Goal: Navigation & Orientation: Understand site structure

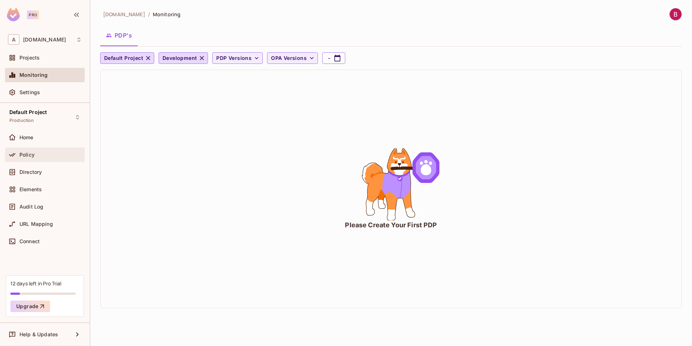
click at [49, 149] on div "Policy" at bounding box center [45, 154] width 80 height 14
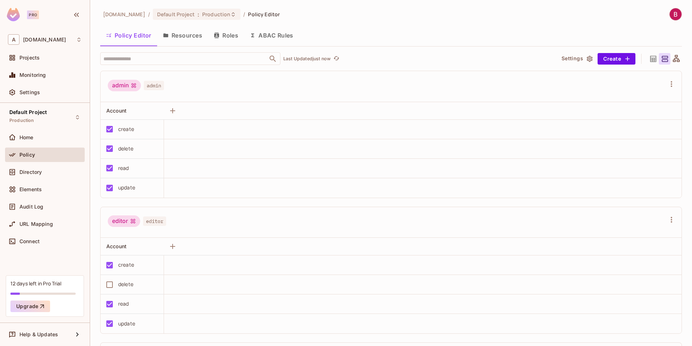
click at [650, 60] on icon at bounding box center [653, 58] width 6 height 6
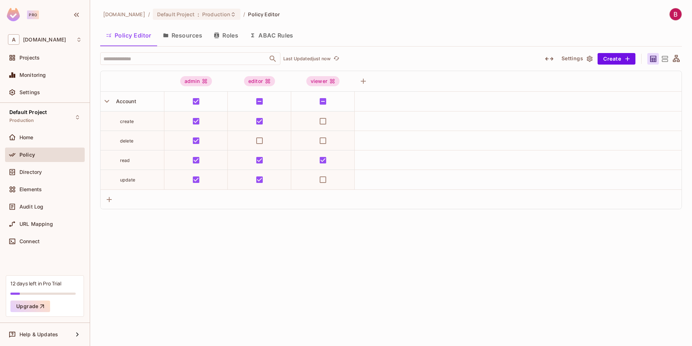
click at [677, 58] on icon at bounding box center [676, 58] width 7 height 7
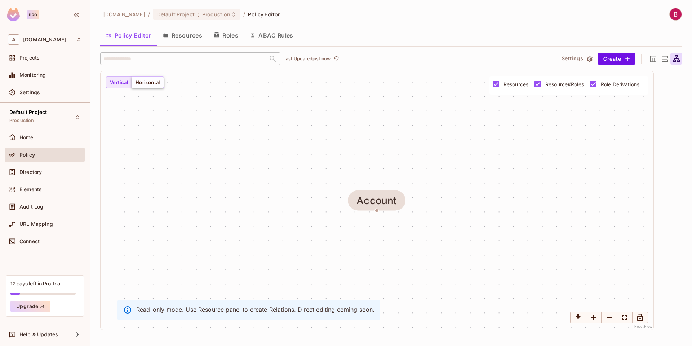
click at [144, 86] on button "Horizontal" at bounding box center [148, 82] width 32 height 12
click at [176, 38] on button "Resources" at bounding box center [182, 35] width 51 height 18
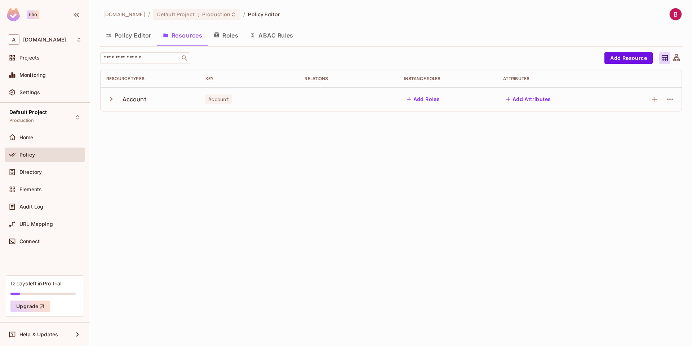
click at [111, 99] on icon "button" at bounding box center [111, 99] width 10 height 10
click at [111, 99] on icon "button" at bounding box center [111, 99] width 5 height 3
click at [228, 39] on button "Roles" at bounding box center [226, 35] width 36 height 18
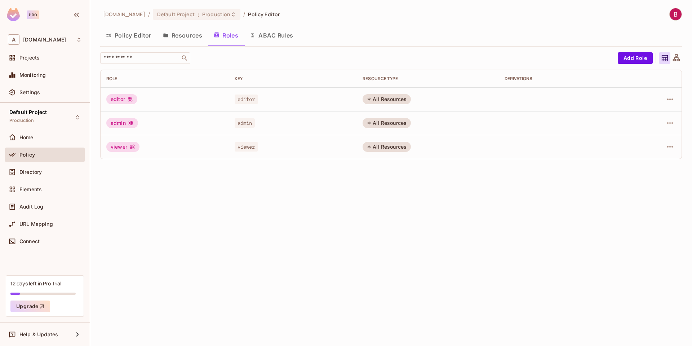
click at [122, 99] on div "editor" at bounding box center [121, 99] width 31 height 10
click at [673, 99] on icon "button" at bounding box center [670, 99] width 9 height 9
click at [640, 117] on div "Edit Role" at bounding box center [638, 115] width 22 height 7
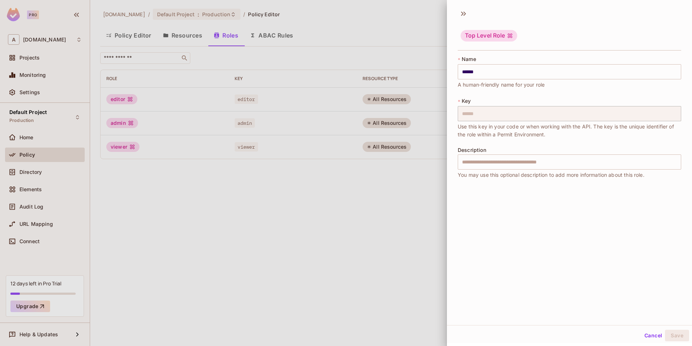
click at [422, 199] on div at bounding box center [346, 173] width 692 height 346
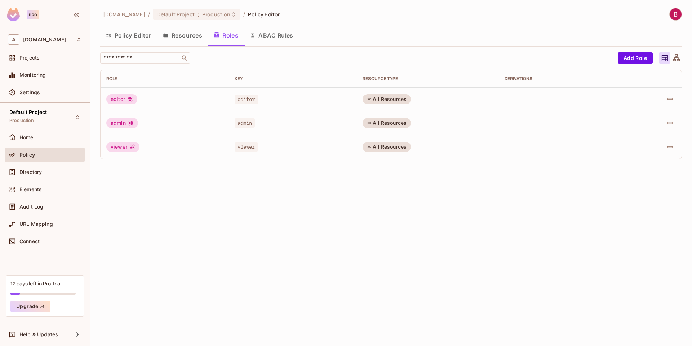
click at [271, 35] on button "ABAC Rules" at bounding box center [271, 35] width 55 height 18
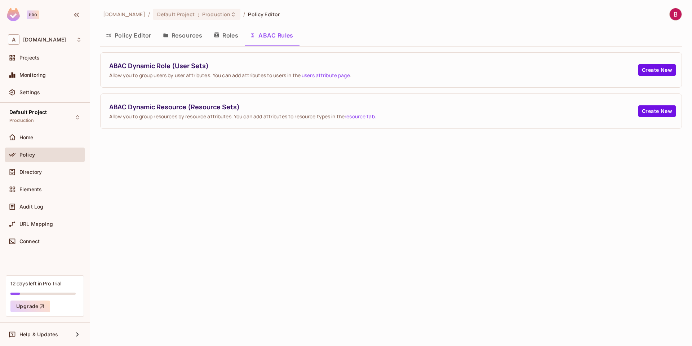
click at [228, 41] on button "Roles" at bounding box center [226, 35] width 36 height 18
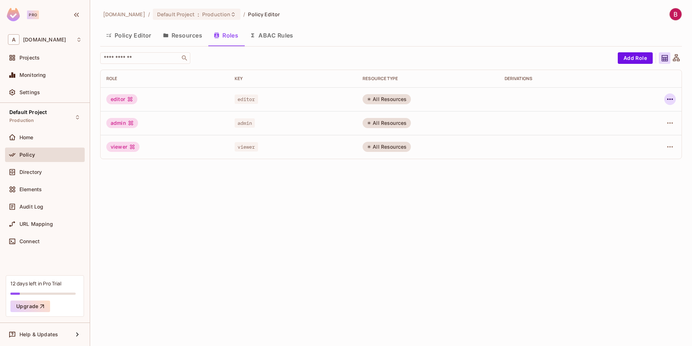
click at [667, 97] on icon "button" at bounding box center [670, 99] width 9 height 9
click at [551, 171] on div at bounding box center [346, 173] width 692 height 346
click at [626, 59] on button "Add Role" at bounding box center [635, 58] width 35 height 12
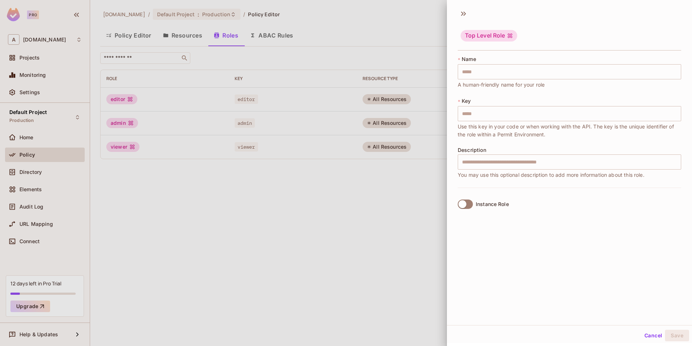
scroll to position [1, 0]
click at [393, 174] on div at bounding box center [346, 173] width 692 height 346
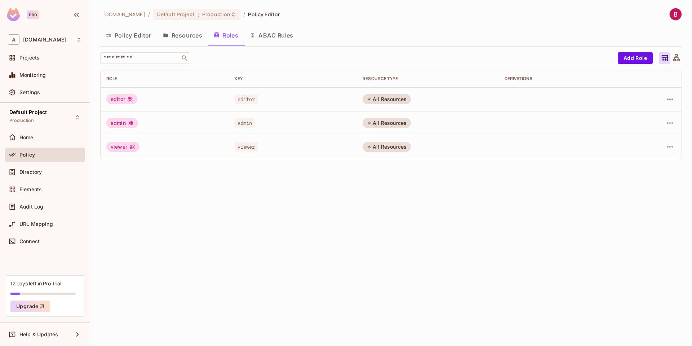
click at [143, 37] on button "Policy Editor" at bounding box center [128, 35] width 57 height 18
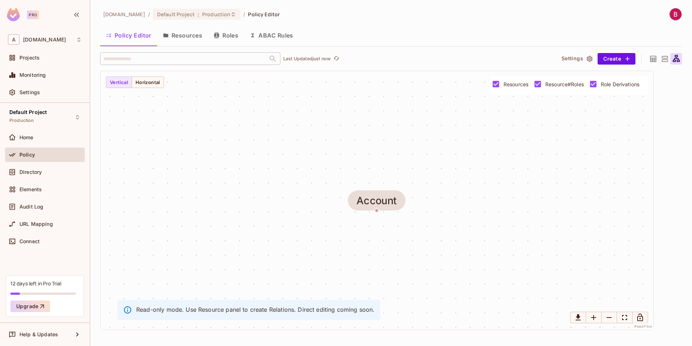
click at [655, 58] on icon at bounding box center [653, 58] width 6 height 6
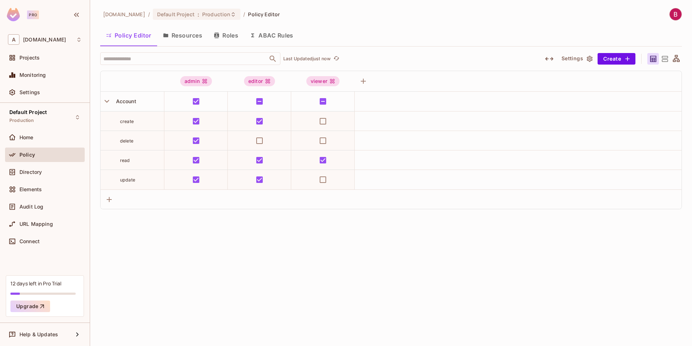
click at [664, 55] on icon at bounding box center [664, 58] width 9 height 9
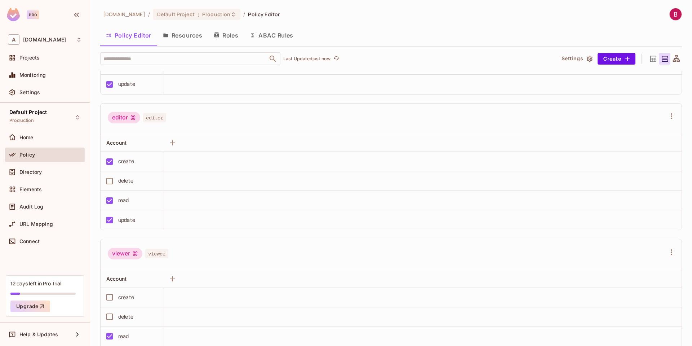
scroll to position [141, 0]
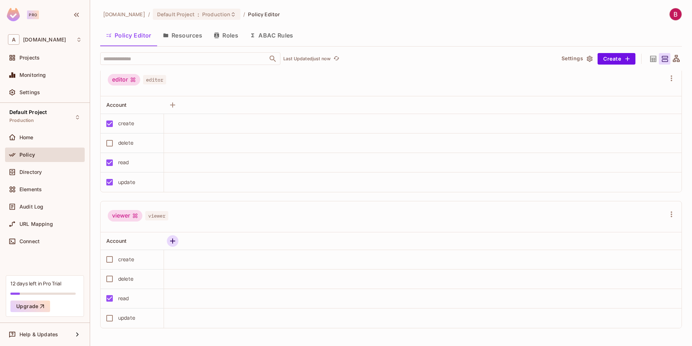
click at [178, 239] on button "button" at bounding box center [173, 241] width 12 height 12
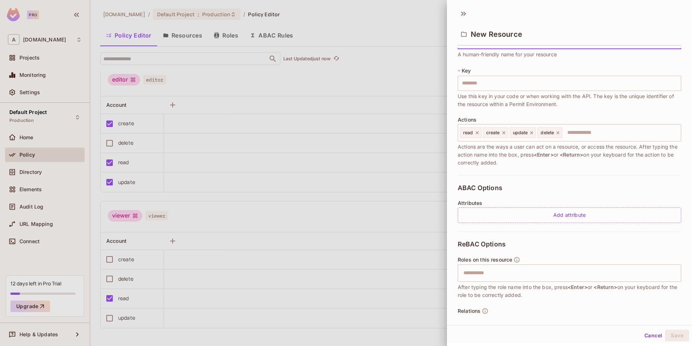
scroll to position [51, 0]
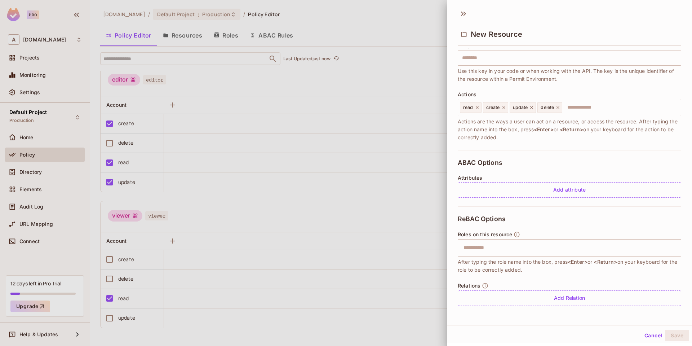
click at [325, 215] on div at bounding box center [346, 173] width 692 height 346
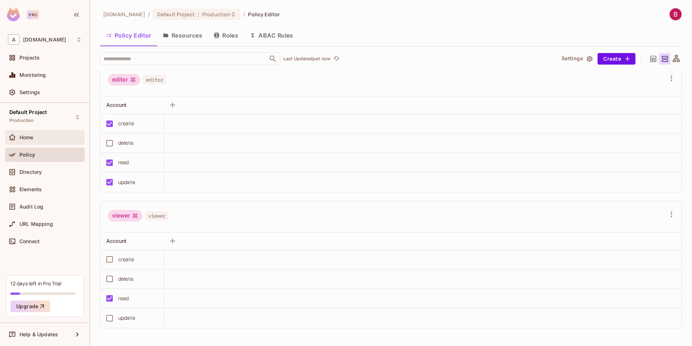
click at [46, 140] on div "Home" at bounding box center [50, 137] width 62 height 6
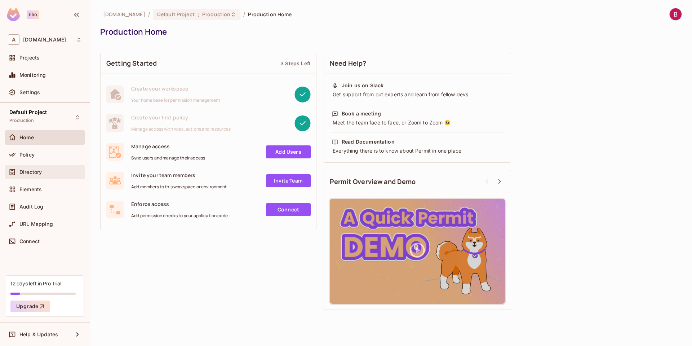
click at [39, 174] on span "Directory" at bounding box center [30, 172] width 22 height 6
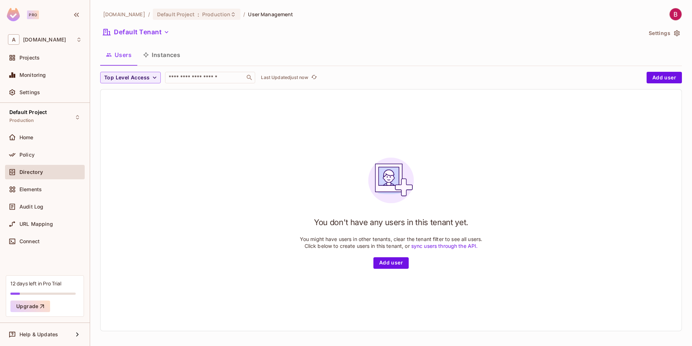
click at [156, 58] on button "Instances" at bounding box center [161, 55] width 49 height 18
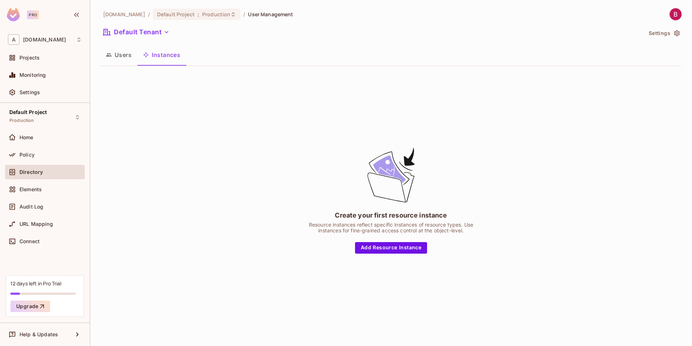
click at [125, 57] on button "Users" at bounding box center [118, 55] width 37 height 18
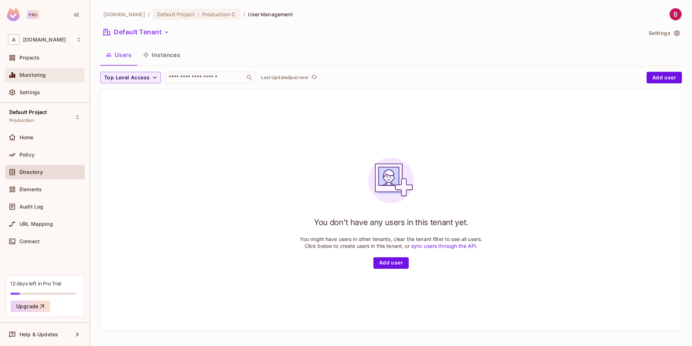
click at [37, 71] on div "Monitoring" at bounding box center [45, 75] width 74 height 9
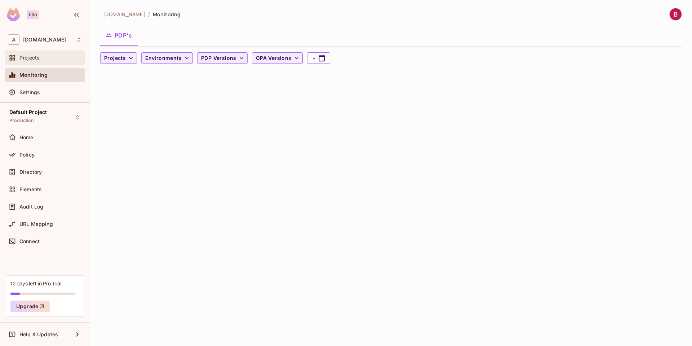
click at [44, 59] on div "Projects" at bounding box center [50, 58] width 62 height 6
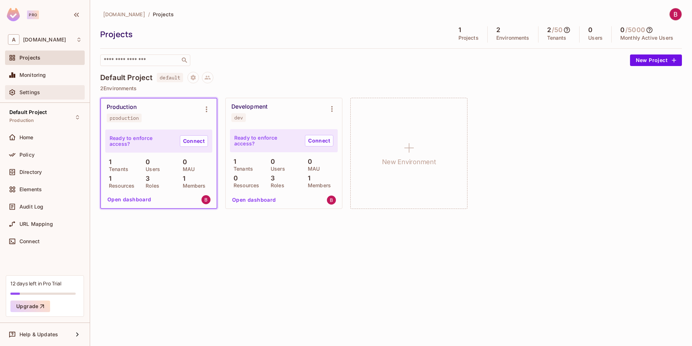
click at [15, 90] on icon at bounding box center [12, 92] width 7 height 7
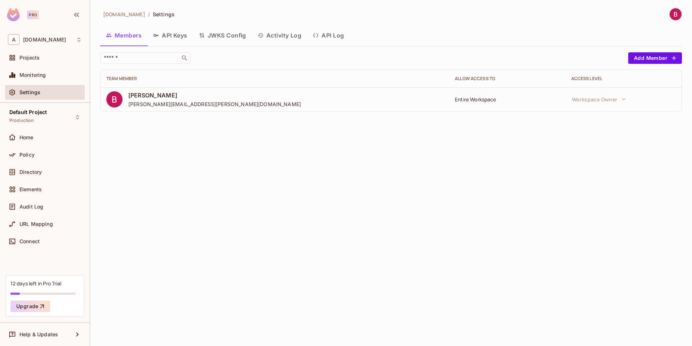
click at [281, 30] on button "Activity Log" at bounding box center [279, 35] width 55 height 18
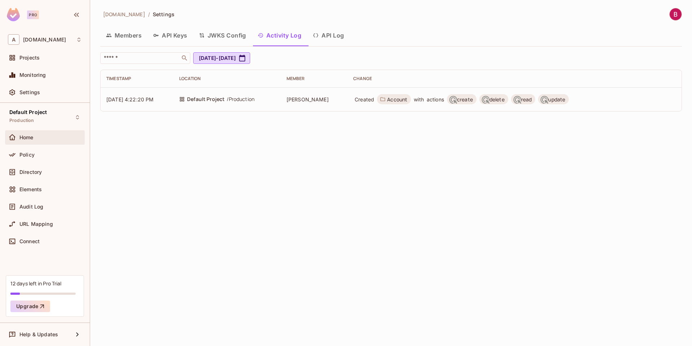
click at [41, 136] on div "Home" at bounding box center [50, 137] width 62 height 6
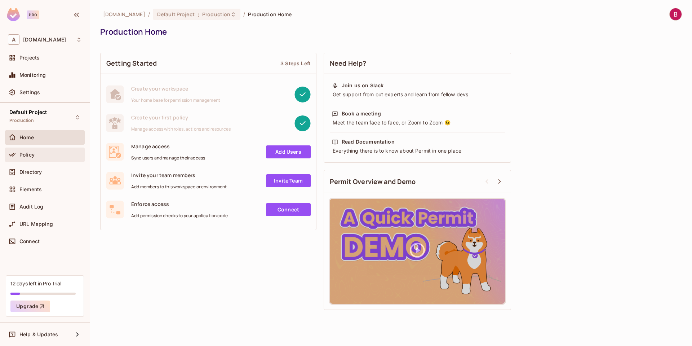
click at [51, 154] on div "Policy" at bounding box center [50, 155] width 62 height 6
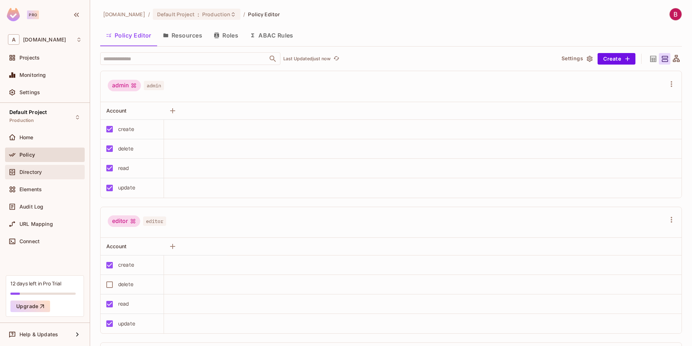
click at [32, 174] on span "Directory" at bounding box center [30, 172] width 22 height 6
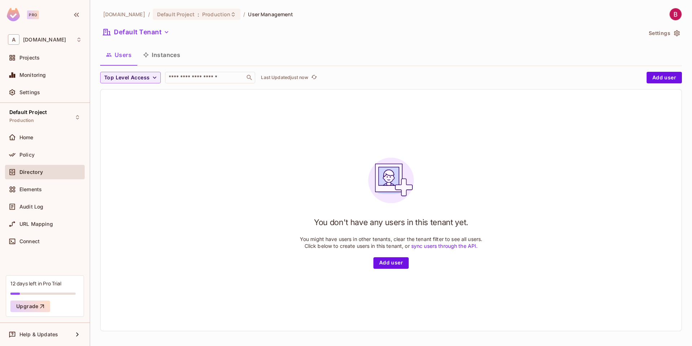
scroll to position [1, 0]
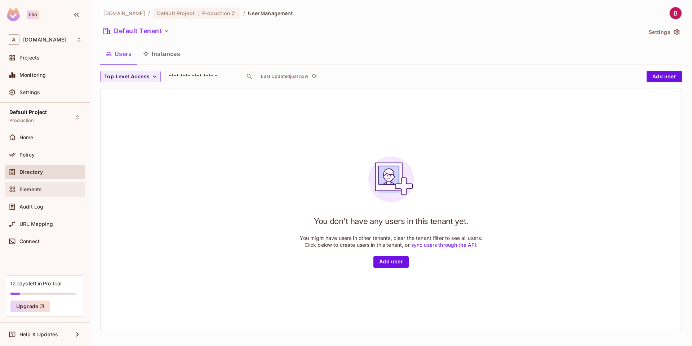
click at [48, 191] on div "Elements" at bounding box center [50, 189] width 62 height 6
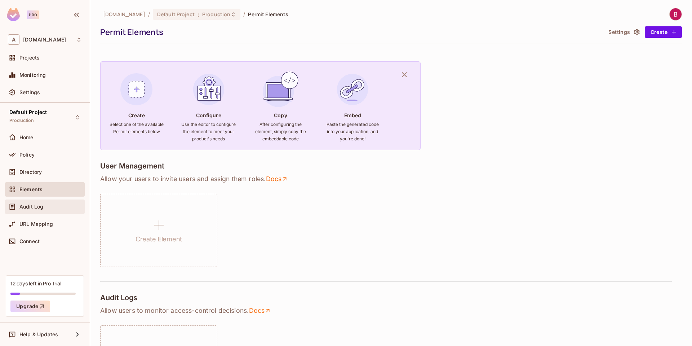
click at [32, 211] on div "Audit Log" at bounding box center [45, 206] width 80 height 14
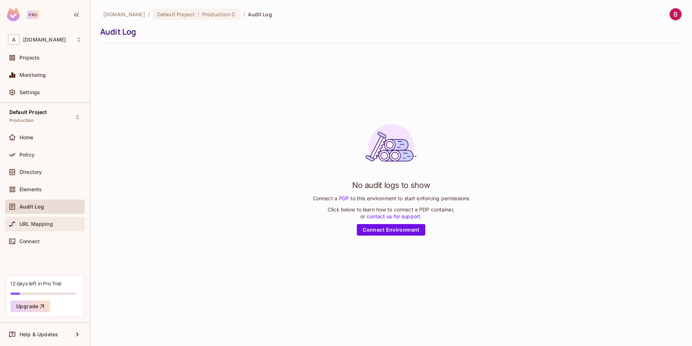
click at [42, 224] on span "URL Mapping" at bounding box center [36, 224] width 34 height 6
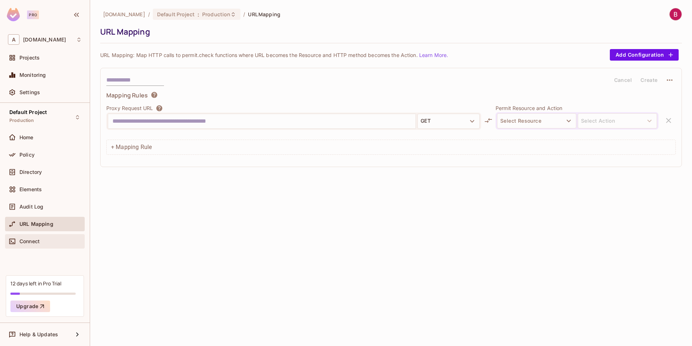
click at [40, 240] on span "Connect" at bounding box center [29, 241] width 20 height 6
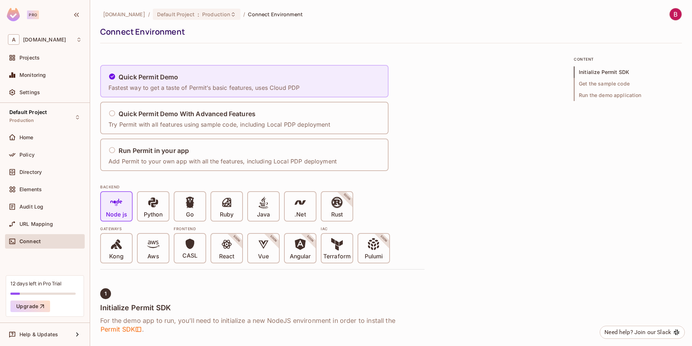
click at [181, 82] on div "Quick Permit Demo Fastest way to get a taste of Permit’s basic features, uses C…" at bounding box center [203, 81] width 191 height 21
click at [582, 95] on span "Run the demo application" at bounding box center [628, 95] width 108 height 12
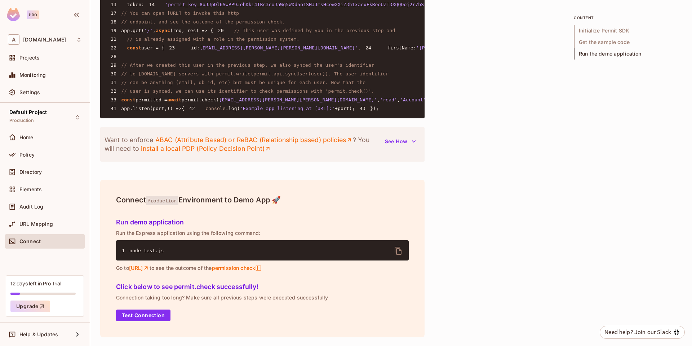
scroll to position [660, 0]
click at [26, 130] on div "Home" at bounding box center [45, 137] width 80 height 14
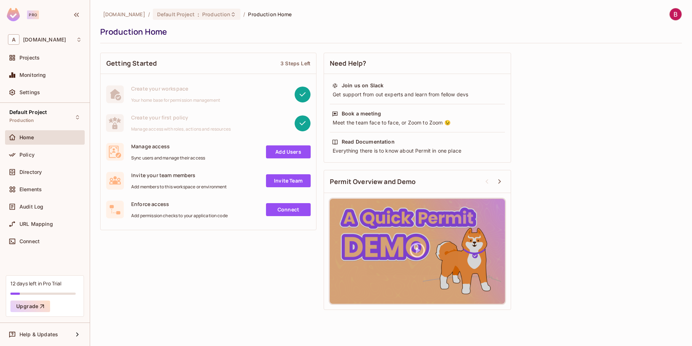
click at [547, 243] on div "Getting Started 3 Steps Left Create your workspace Your home base for permissio…" at bounding box center [391, 181] width 582 height 264
